Goal: Information Seeking & Learning: Learn about a topic

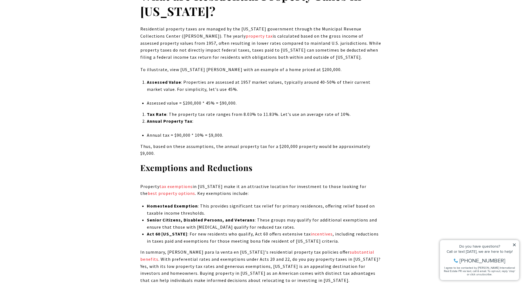
scroll to position [575, 0]
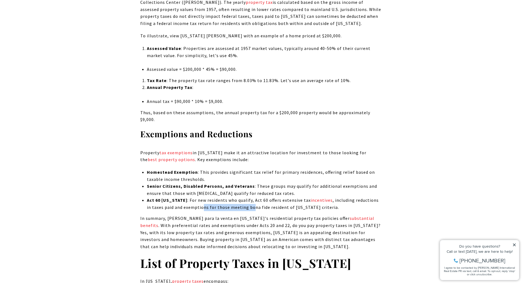
drag, startPoint x: 199, startPoint y: 201, endPoint x: 248, endPoint y: 202, distance: 49.3
click at [248, 202] on li "Act 60 [US_STATE] : For new residents who qualify, Act 60 offers extensive tax …" at bounding box center [264, 203] width 235 height 14
click at [172, 201] on li "Act 60 [US_STATE] : For new residents who qualify, Act 60 offers extensive tax …" at bounding box center [264, 203] width 235 height 14
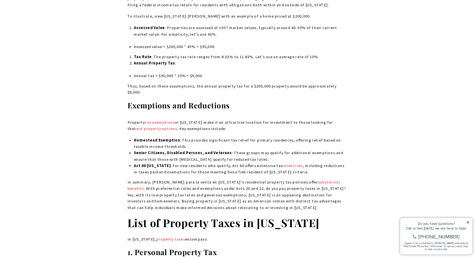
scroll to position [603, 0]
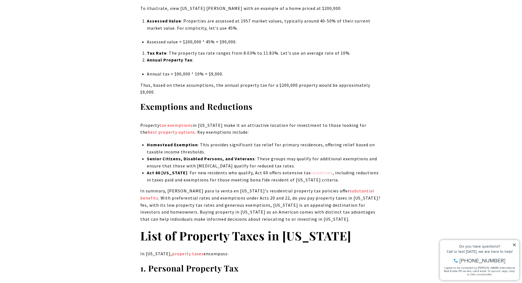
click at [315, 170] on link "incentives" at bounding box center [322, 172] width 22 height 5
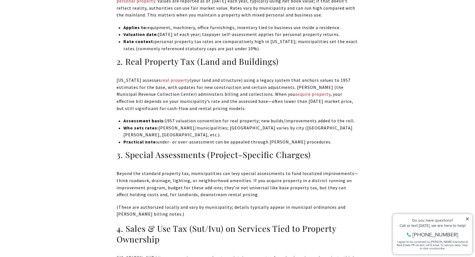
scroll to position [976, 0]
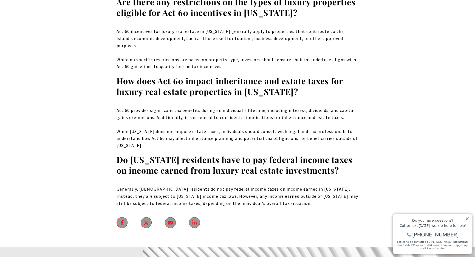
scroll to position [4210, 0]
